Goal: Transaction & Acquisition: Purchase product/service

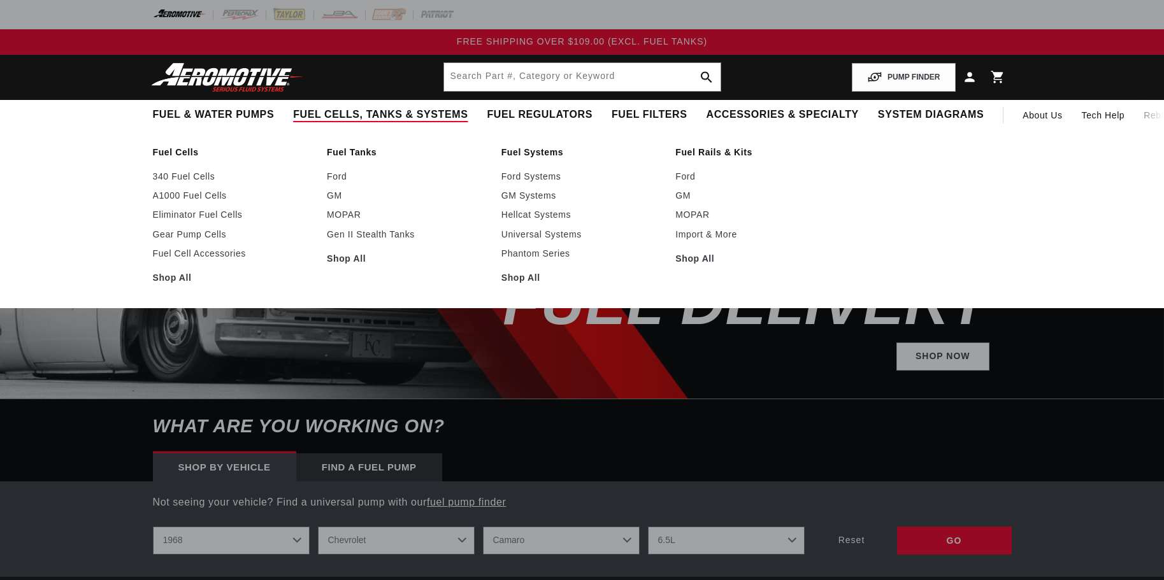
select select "1968"
select select "Chevrolet"
select select "Camaro"
select select "6.5L"
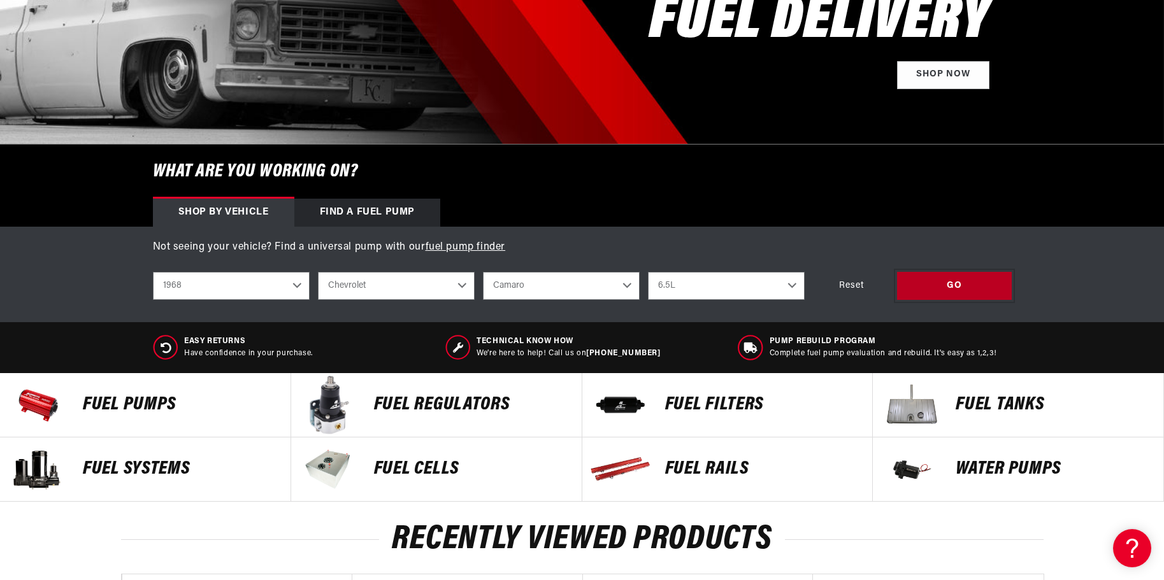
click at [940, 287] on div "GO" at bounding box center [954, 286] width 115 height 29
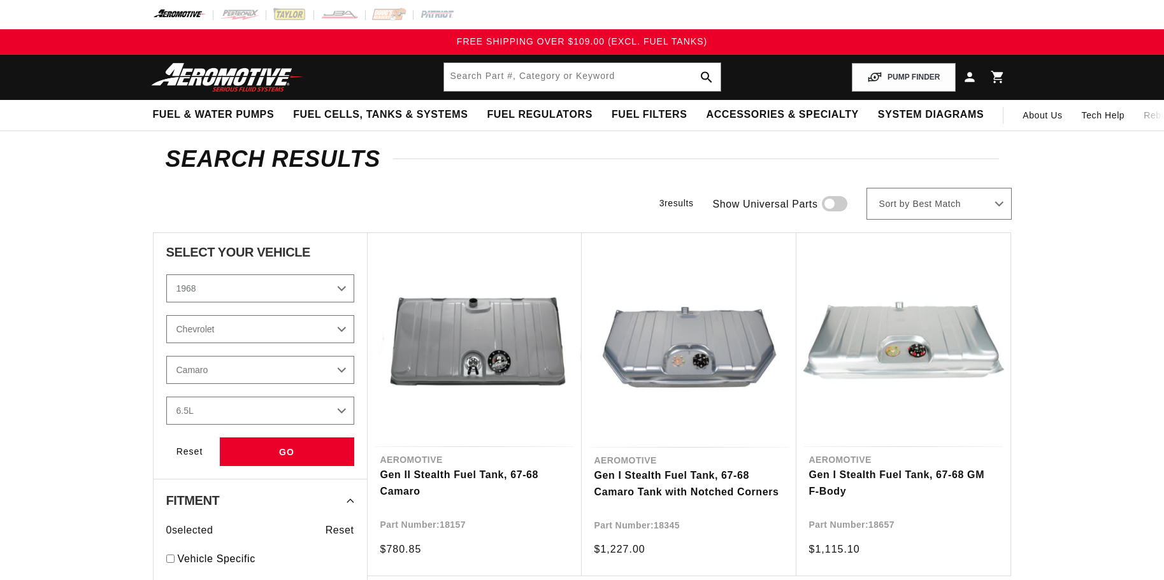
select select "1968"
select select "Chevrolet"
select select "Camaro"
select select "6.5L"
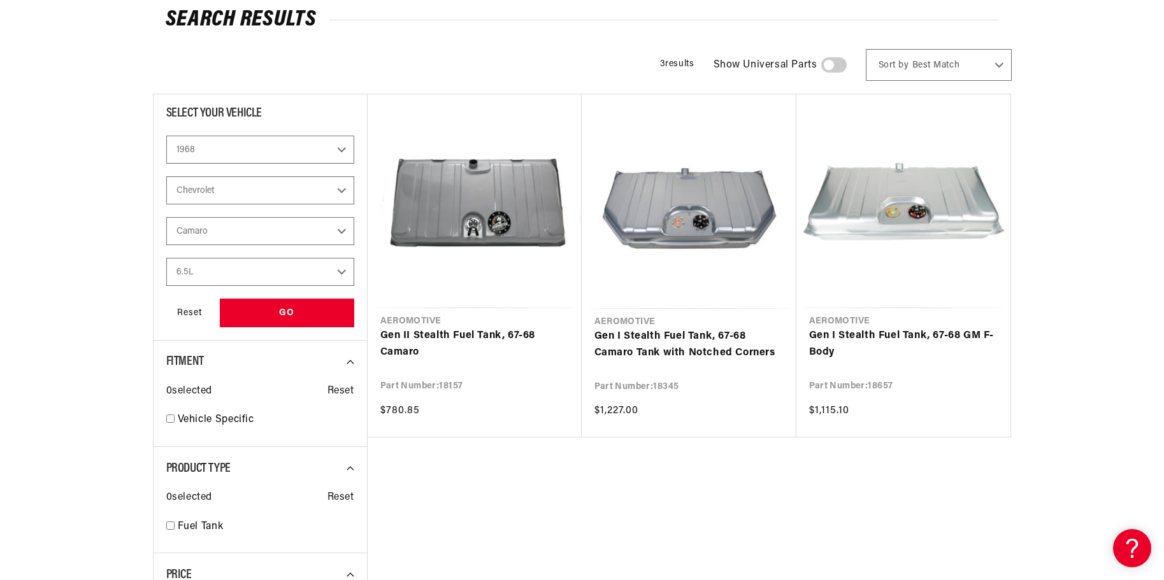
scroll to position [191, 0]
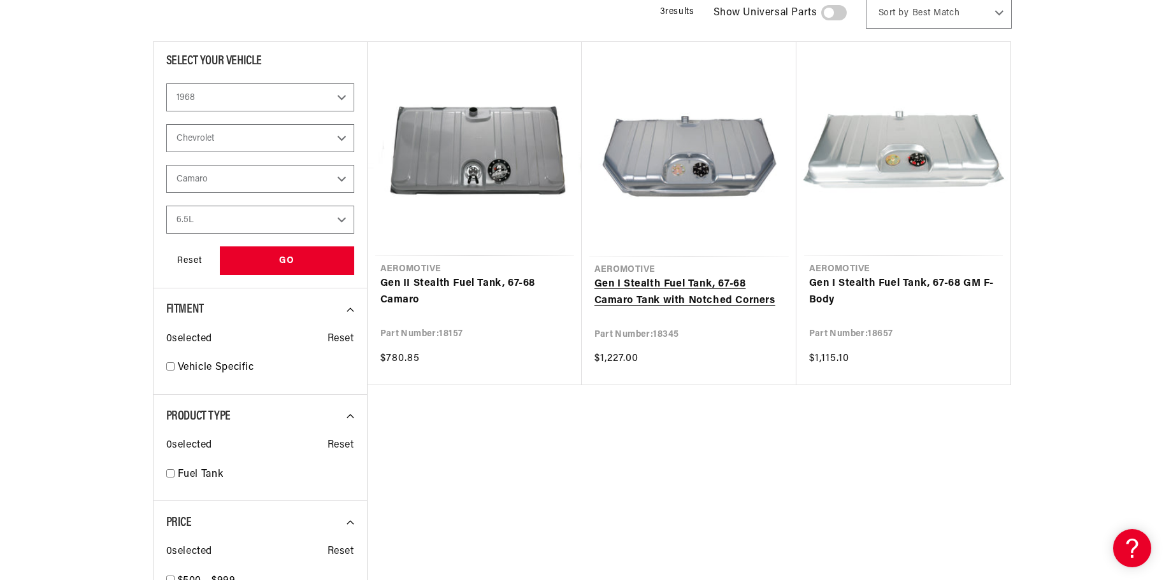
click at [727, 299] on link "Gen I Stealth Fuel Tank, 67-68 Camaro Tank with Notched Corners" at bounding box center [688, 292] width 189 height 32
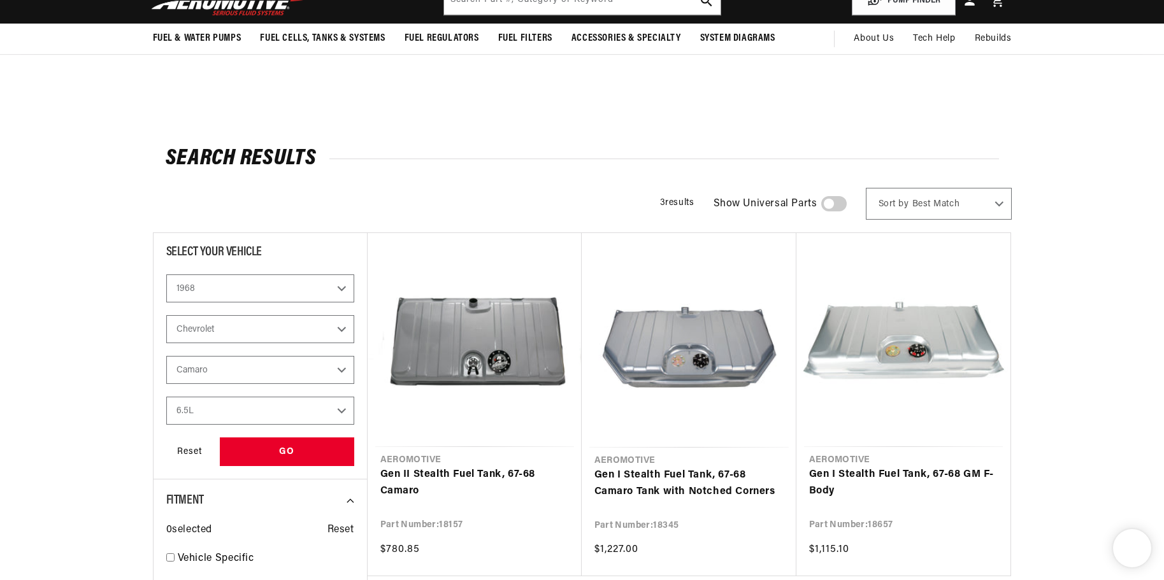
select select "1968"
select select "Chevrolet"
select select "Camaro"
select select "6.5L"
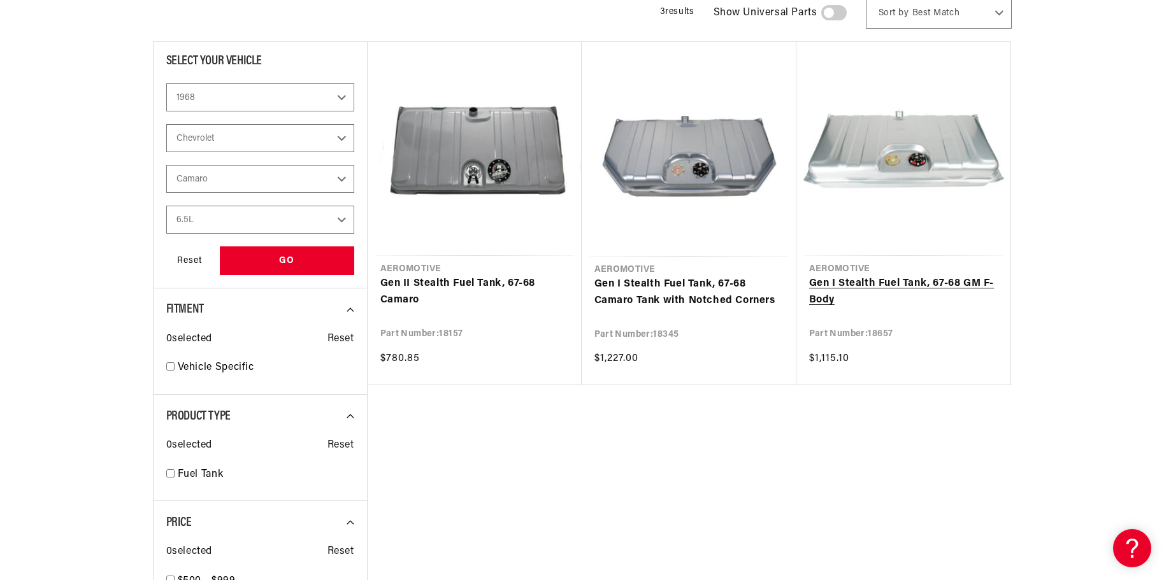
click at [826, 292] on link "Gen I Stealth Fuel Tank, 67-68 GM F-Body" at bounding box center [903, 292] width 189 height 32
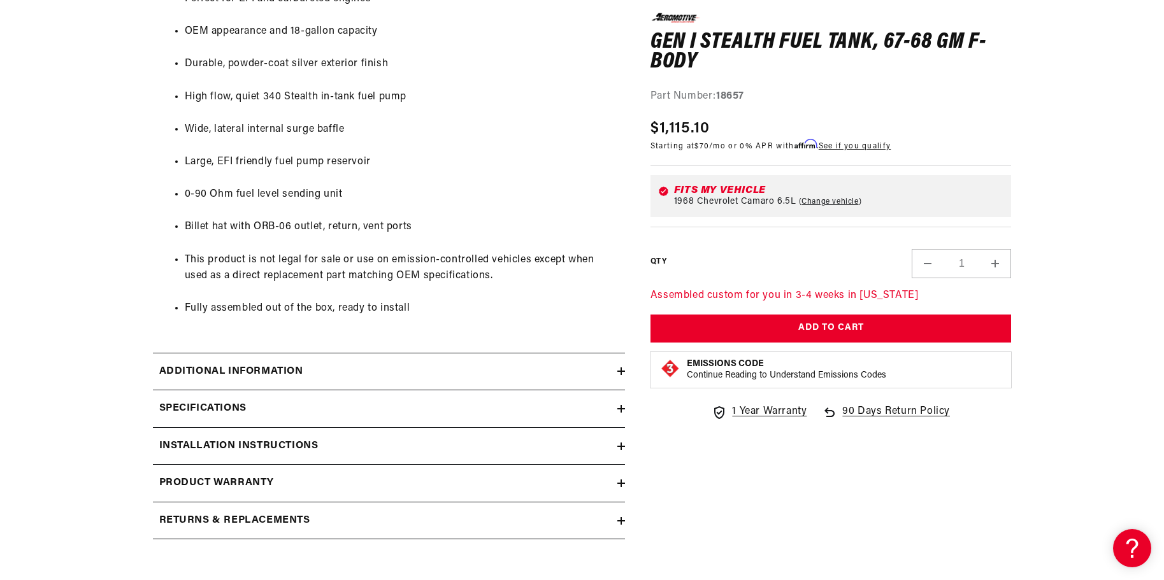
scroll to position [828, 0]
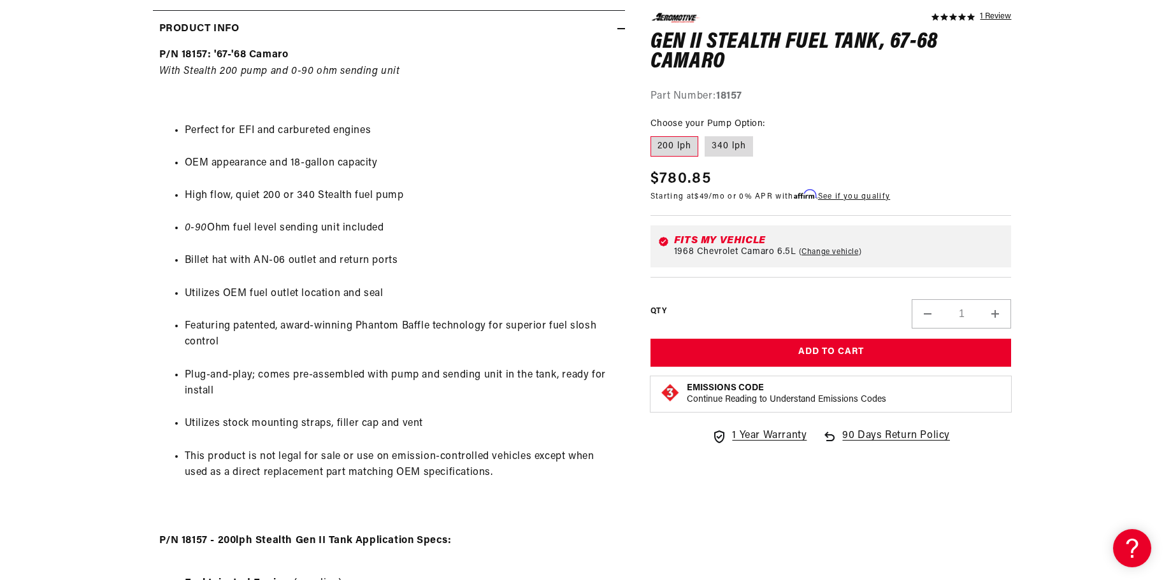
scroll to position [637, 0]
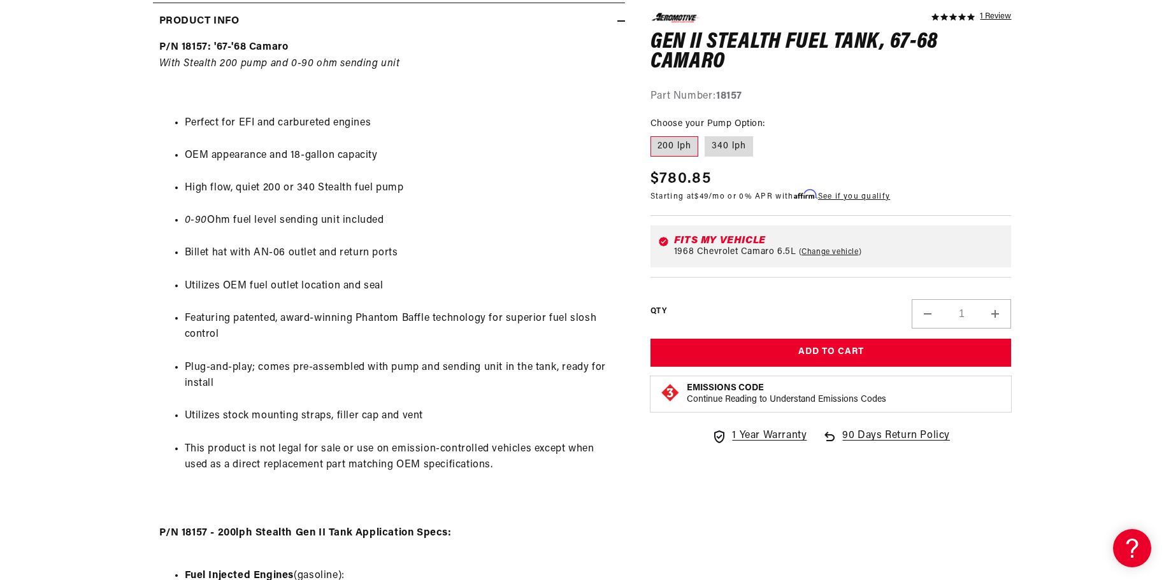
click at [536, 261] on li "Billet hat with AN-06 outlet and return ports" at bounding box center [402, 253] width 434 height 17
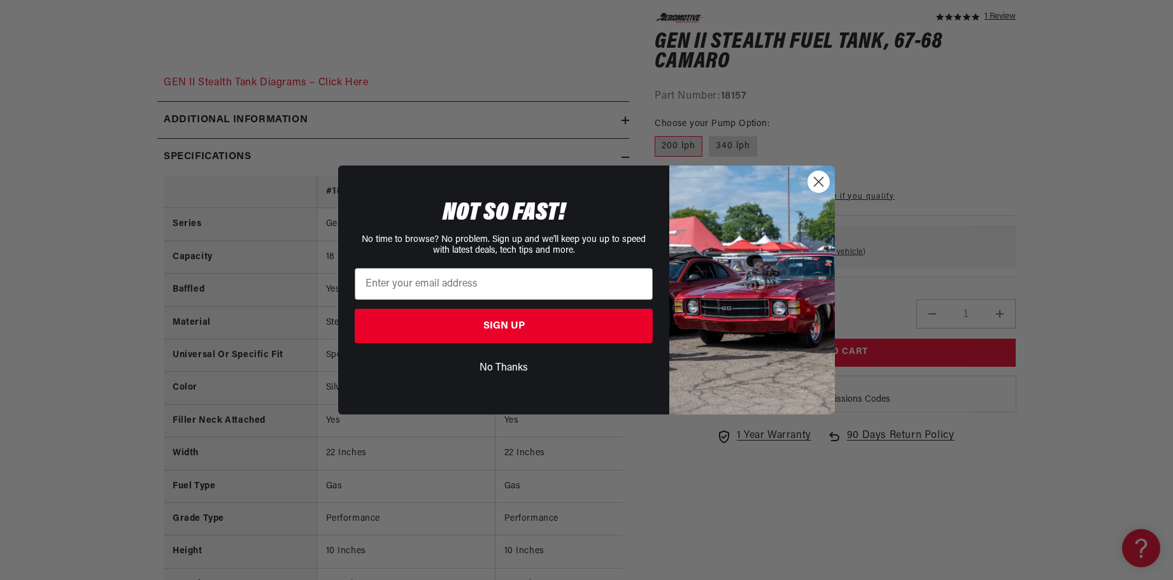
click at [824, 185] on circle "Close dialog" at bounding box center [818, 181] width 21 height 21
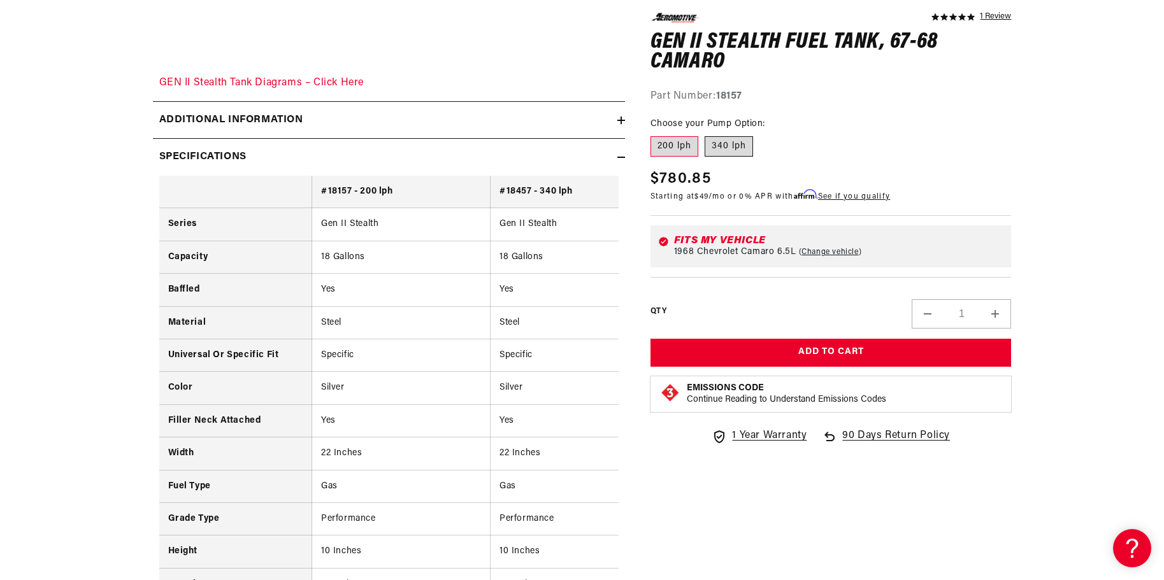
click at [735, 140] on label "340 lph" at bounding box center [729, 146] width 48 height 20
click at [705, 134] on input "340 lph" at bounding box center [705, 134] width 1 height 1
radio input "true"
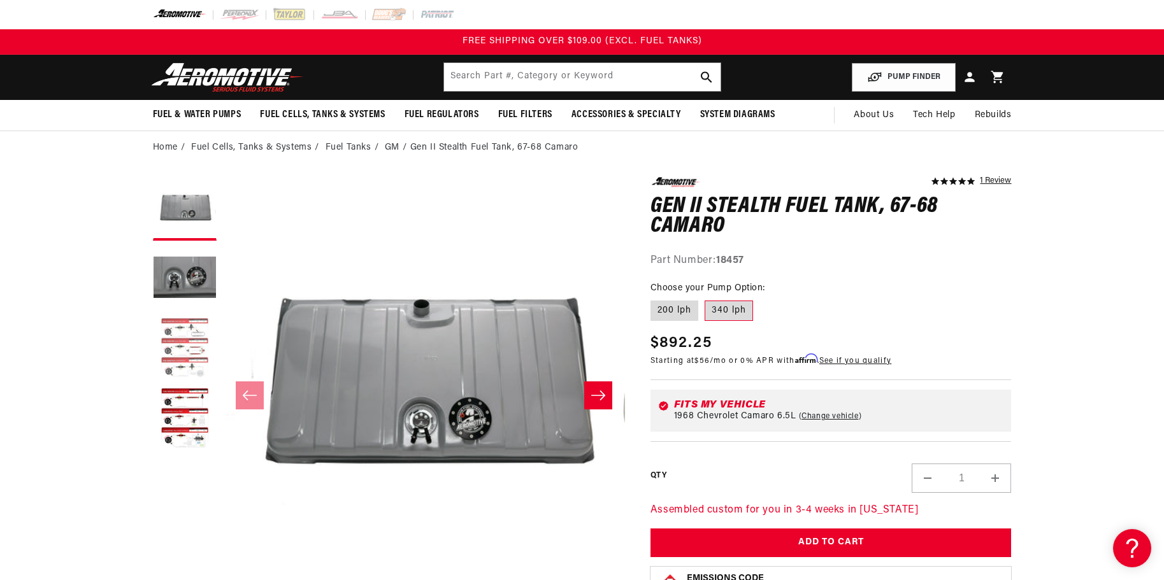
click at [154, 345] on button "Load image 3 in gallery view" at bounding box center [185, 349] width 64 height 64
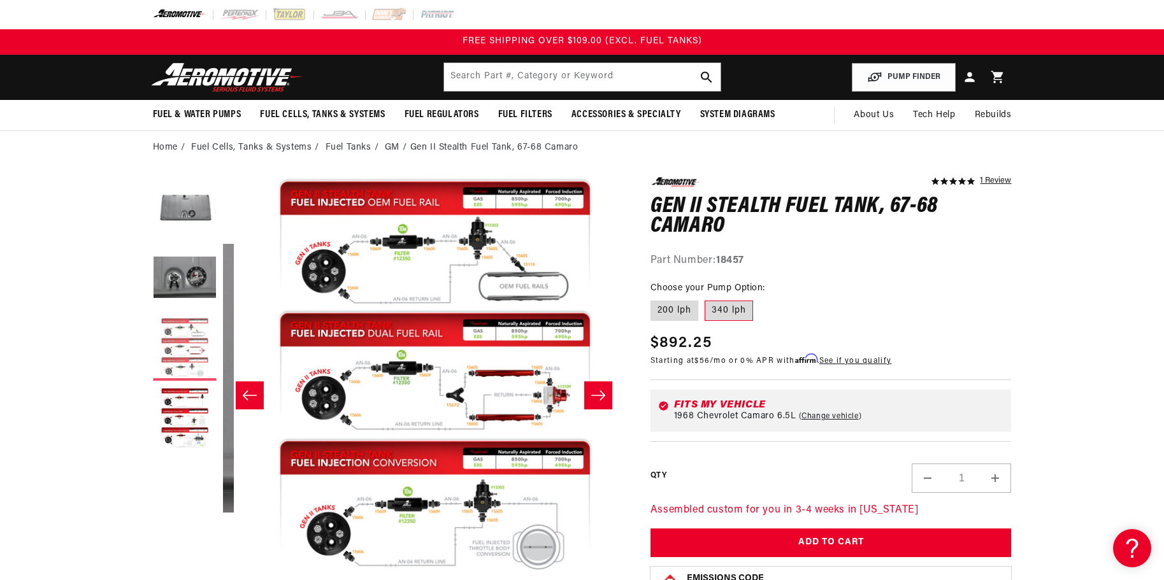
scroll to position [0, 805]
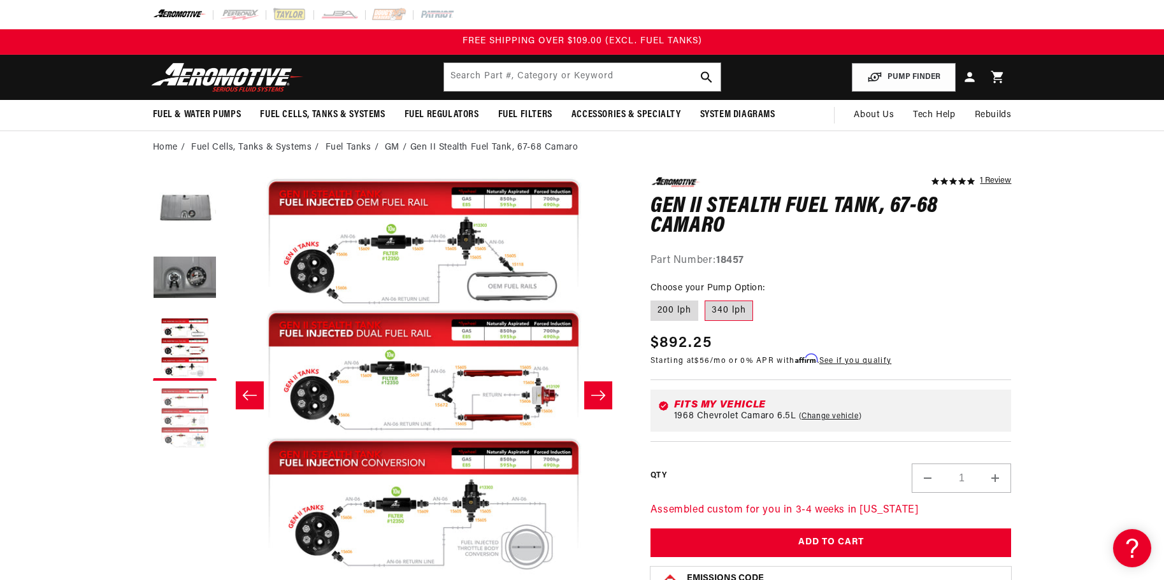
click at [171, 410] on button "Load image 4 in gallery view" at bounding box center [185, 419] width 64 height 64
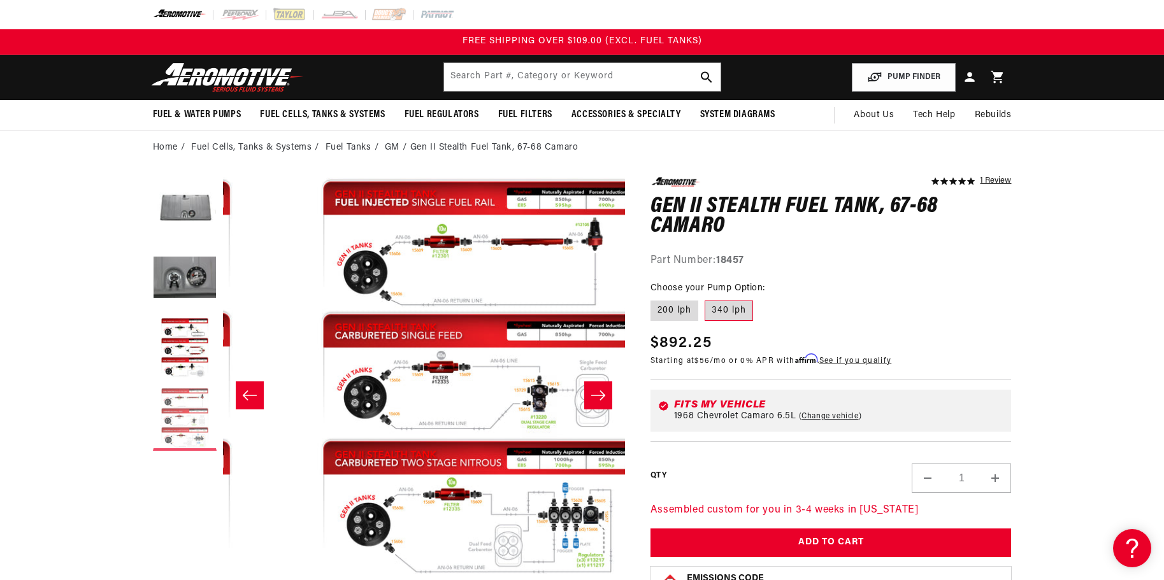
scroll to position [0, 1207]
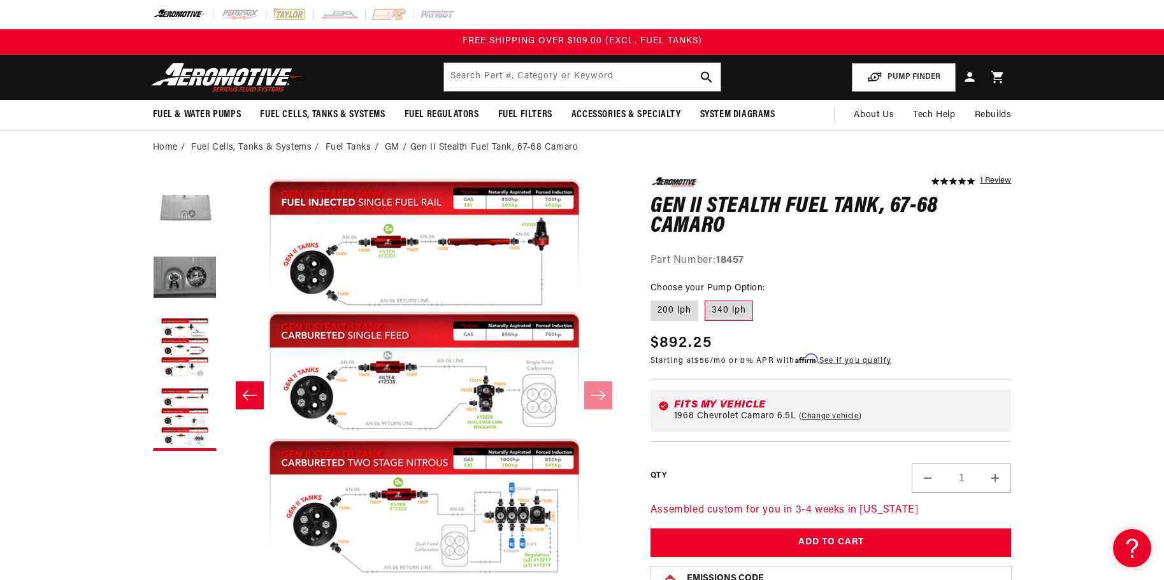
click at [176, 213] on button "Load image 1 in gallery view" at bounding box center [185, 209] width 64 height 64
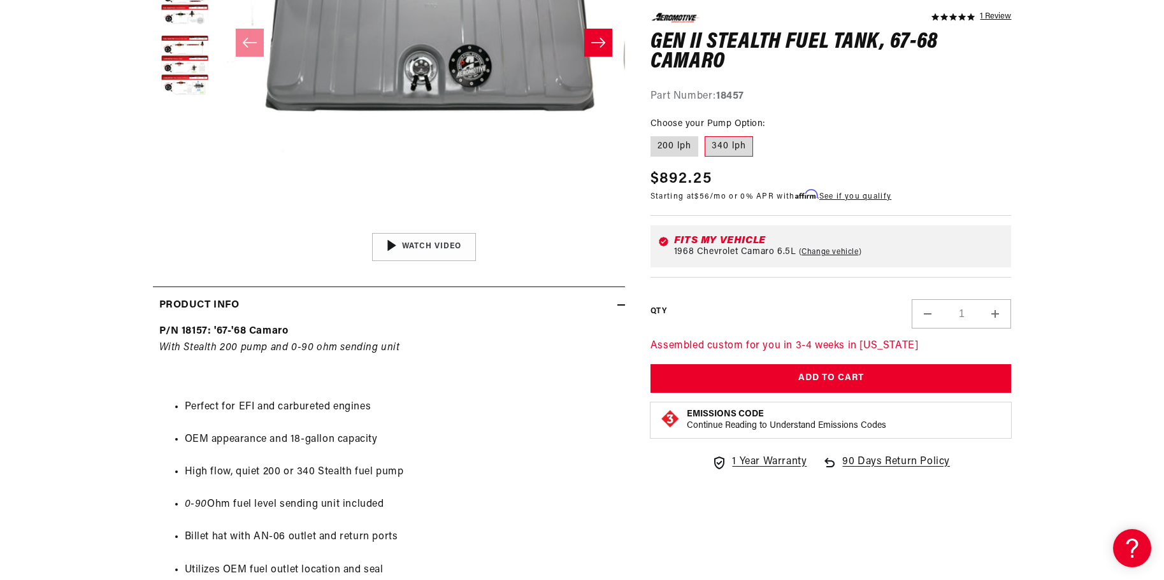
scroll to position [0, 0]
